Goal: Task Accomplishment & Management: Complete application form

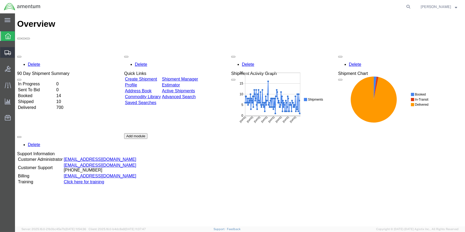
click at [0, 0] on span "Create Shipment" at bounding box center [0, 0] width 0 height 0
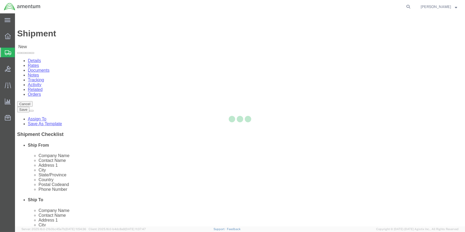
select select
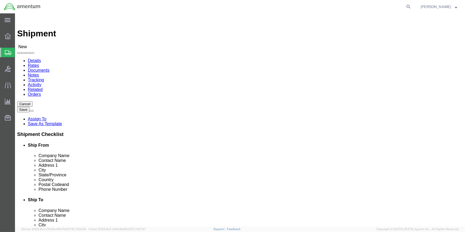
type input "WSA"
select select "49914"
select select "[GEOGRAPHIC_DATA]"
drag, startPoint x: 91, startPoint y: 110, endPoint x: 56, endPoint y: 109, distance: 35.9
click div "Contact Name"
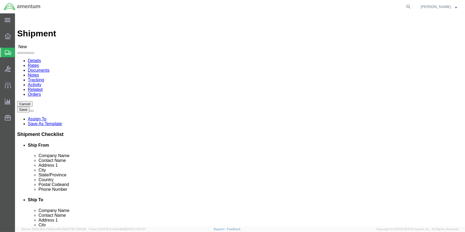
type input "[PERSON_NAME]"
click input "text"
type input "[PHONE_NUMBER]"
drag, startPoint x: 97, startPoint y: 191, endPoint x: 72, endPoint y: 191, distance: 24.9
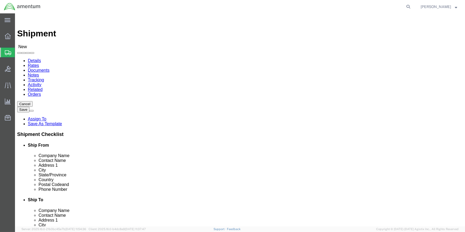
click input "text"
type input "[PERSON_NAME][EMAIL_ADDRESS][PERSON_NAME][DOMAIN_NAME]"
type input "ulv"
select select "49950"
select select "[GEOGRAPHIC_DATA]"
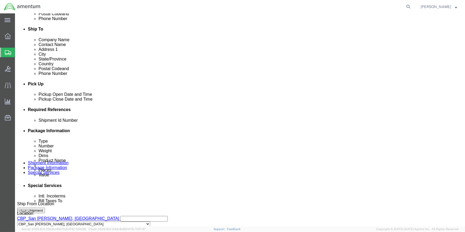
scroll to position [194, 0]
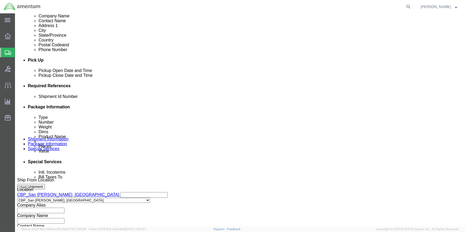
click button "Add reference"
click select "Select Account Type Activity ID Airline Appointment Number ASN Batch Request # …"
select select "CUSTREF"
click select "Select Account Type Activity ID Airline Appointment Number ASN Batch Request # …"
click input "text"
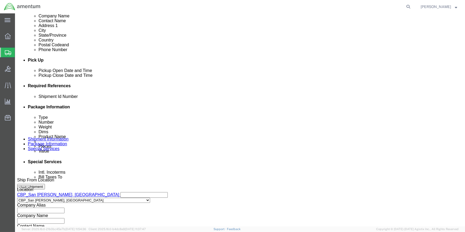
type input "324539"
click button "Add reference"
drag, startPoint x: 273, startPoint y: 134, endPoint x: 269, endPoint y: 133, distance: 4.0
click select "Select Account Type Activity ID Airline Appointment Number ASN Batch Request # …"
select select "DEPT"
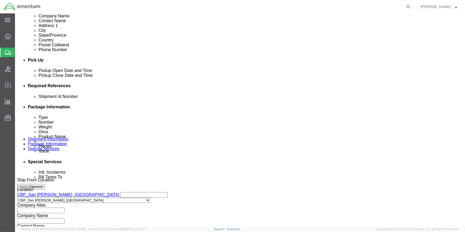
click select "Select Account Type Activity ID Airline Appointment Number ASN Batch Request # …"
click input "text"
type input "D"
type input "CBP"
click button "Add reference"
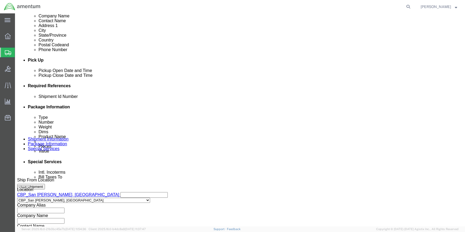
drag, startPoint x: 55, startPoint y: 144, endPoint x: 61, endPoint y: 142, distance: 6.2
click select "Select Account Type Activity ID Airline Appointment Number ASN Batch Request # …"
select select "PROJNUM"
click select "Select Account Type Activity ID Airline Appointment Number ASN Batch Request # …"
drag, startPoint x: 90, startPoint y: 147, endPoint x: 244, endPoint y: 148, distance: 154.3
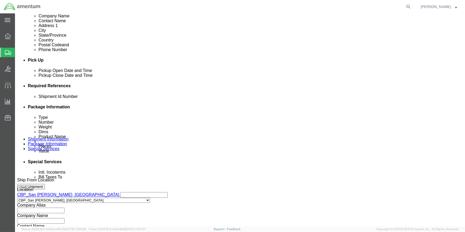
click div
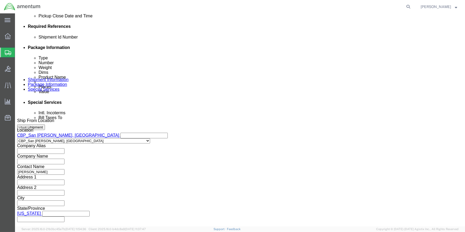
scroll to position [256, 0]
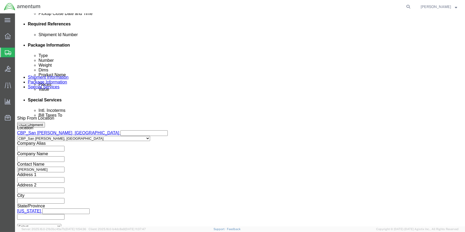
type input "6118.03.03.2219.000.WSA.0000"
click button "Continue"
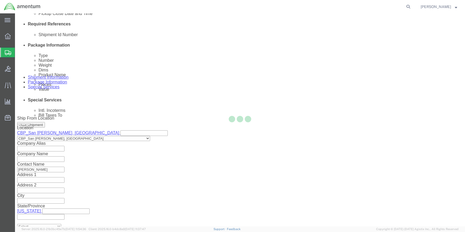
scroll to position [0, 0]
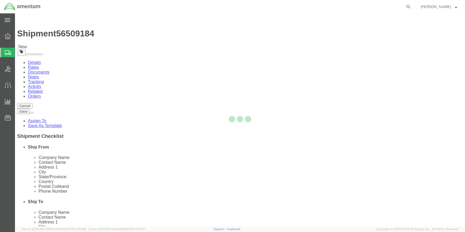
select select "CBOX"
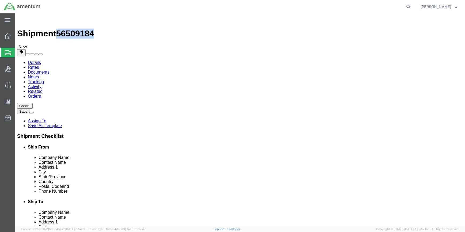
drag, startPoint x: 45, startPoint y: 5, endPoint x: 73, endPoint y: 7, distance: 27.7
click span "56509184"
copy span "56509184"
click icon
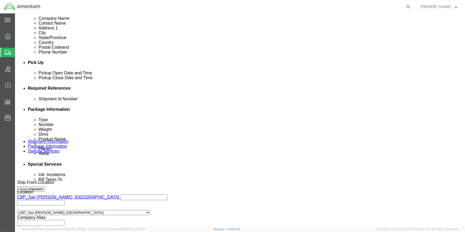
scroll to position [194, 0]
click input "text"
paste input "56509184"
type input "56509184"
